Goal: Navigation & Orientation: Find specific page/section

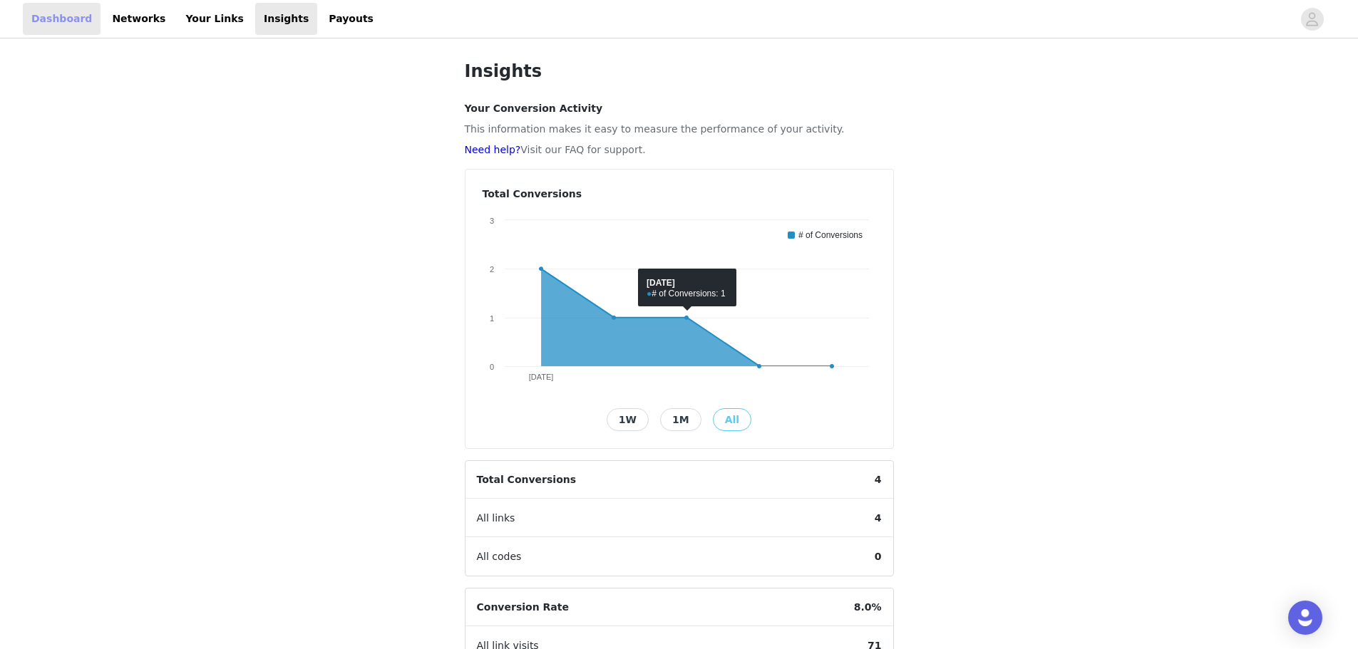
click at [71, 28] on link "Dashboard" at bounding box center [62, 19] width 78 height 32
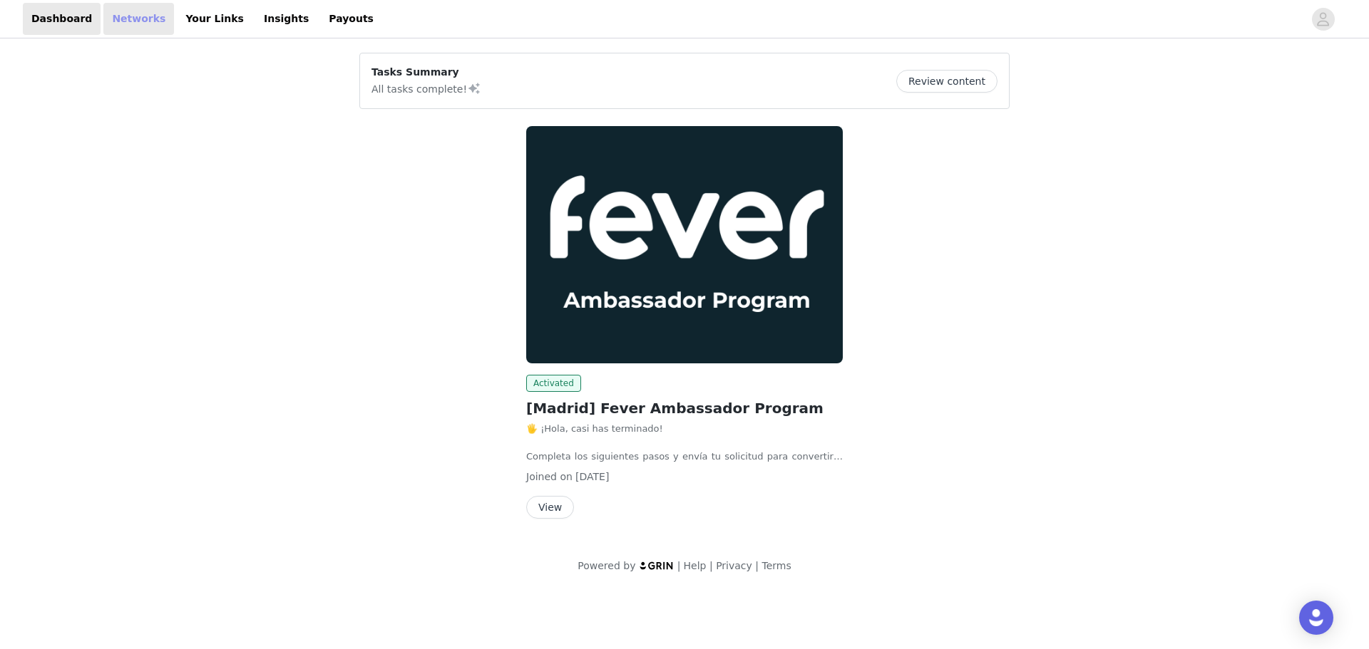
click at [138, 17] on link "Networks" at bounding box center [138, 19] width 71 height 32
